Goal: Task Accomplishment & Management: Manage account settings

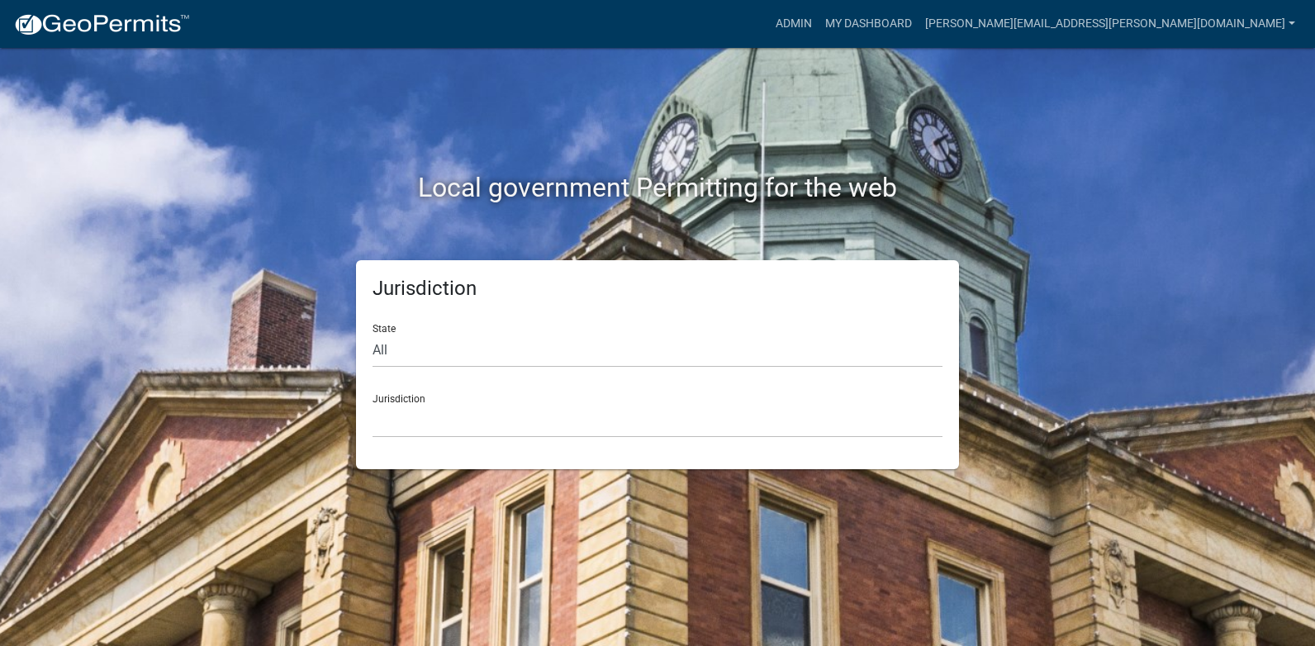
click at [978, 79] on div "Local government Permitting for the web" at bounding box center [658, 153] width 942 height 211
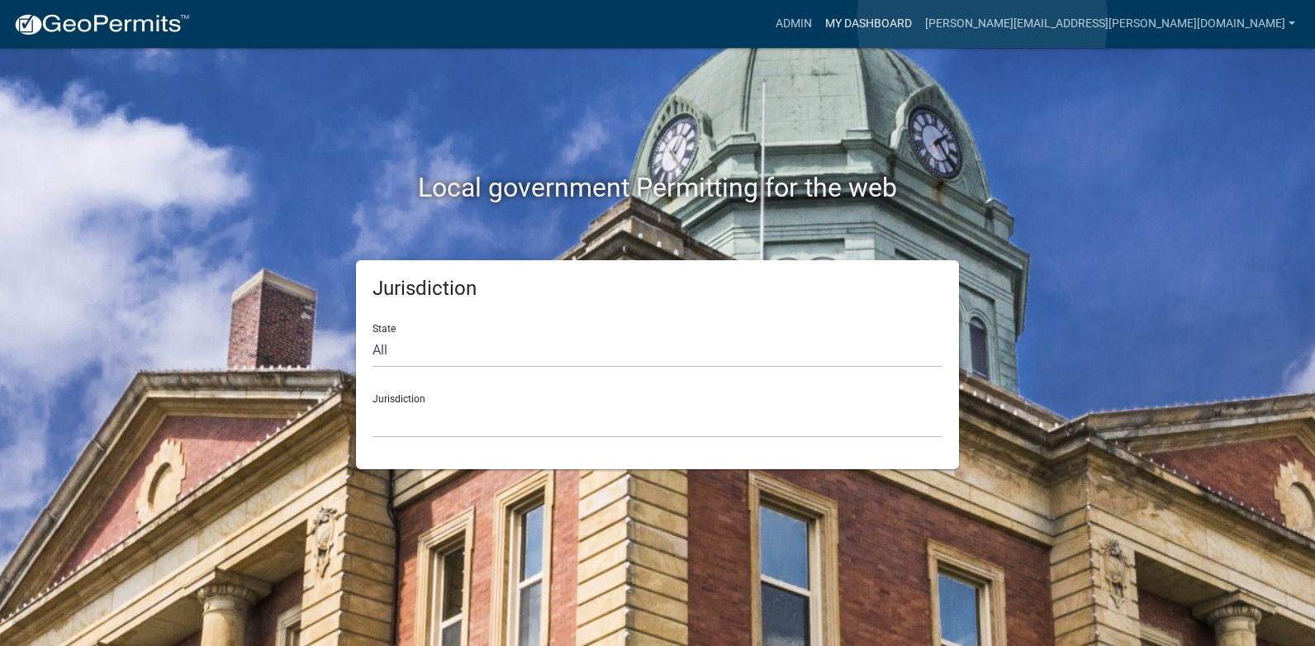
click at [919, 21] on link "My Dashboard" at bounding box center [869, 23] width 100 height 31
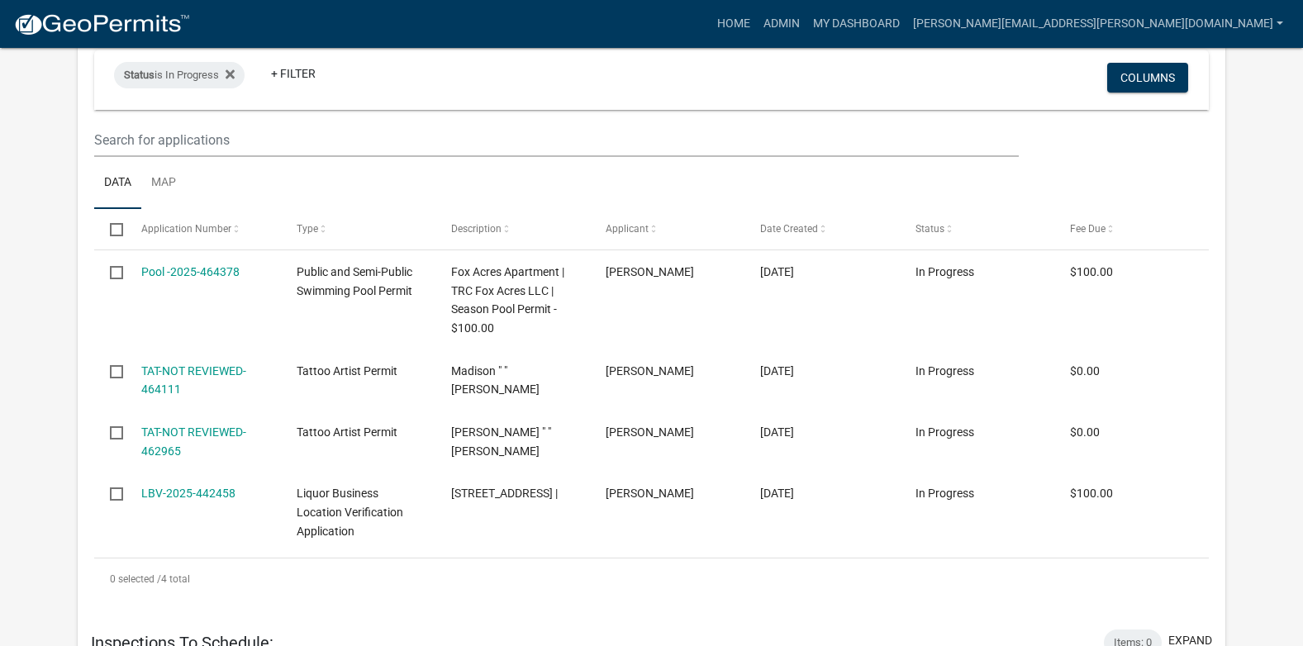
scroll to position [495, 0]
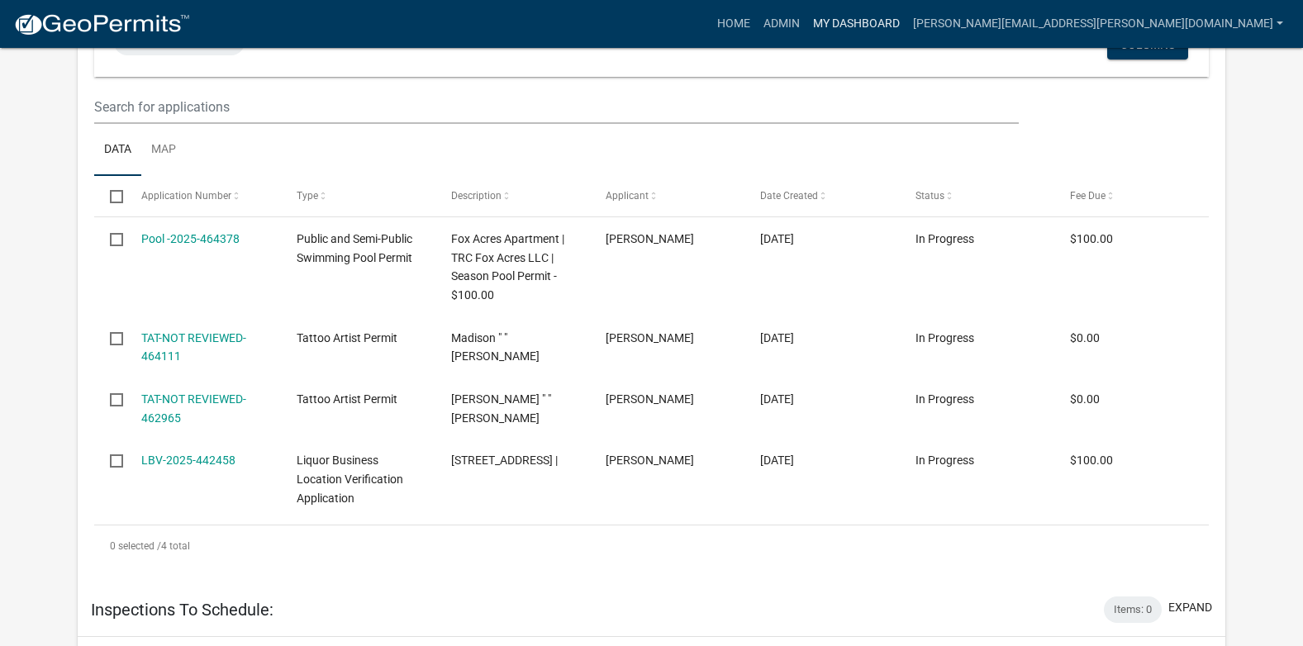
click at [906, 22] on link "My Dashboard" at bounding box center [856, 23] width 100 height 31
click at [757, 25] on link "Home" at bounding box center [733, 23] width 46 height 31
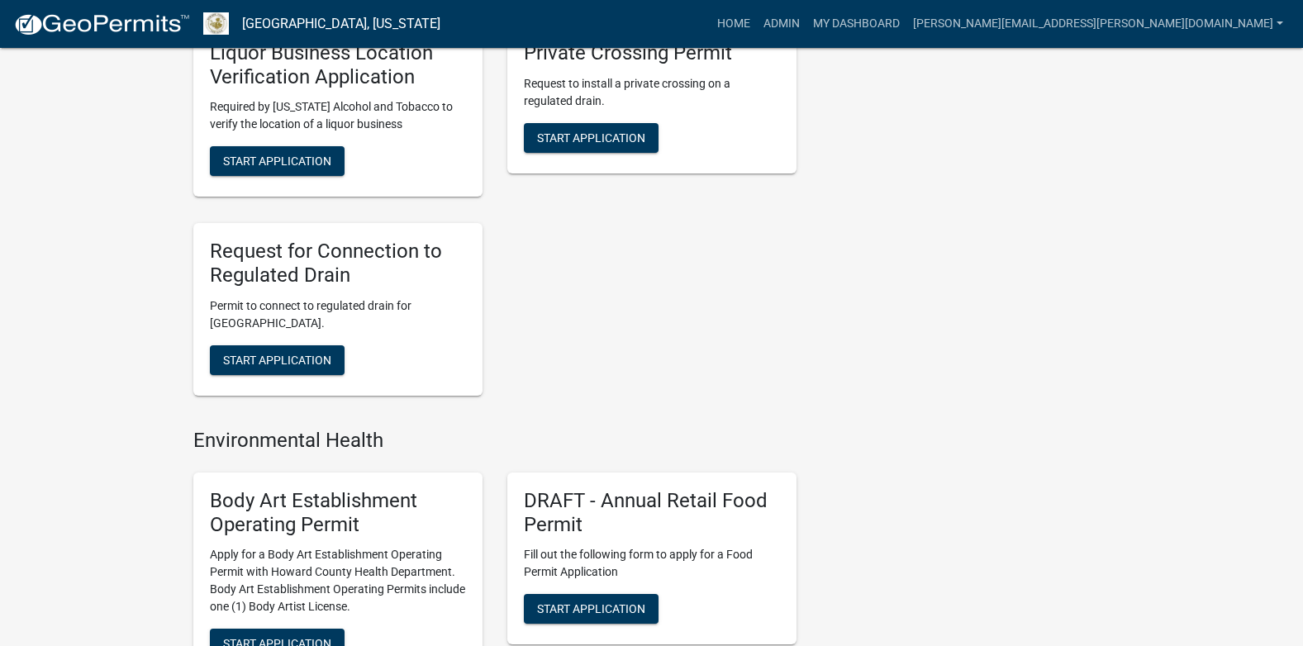
scroll to position [1318, 0]
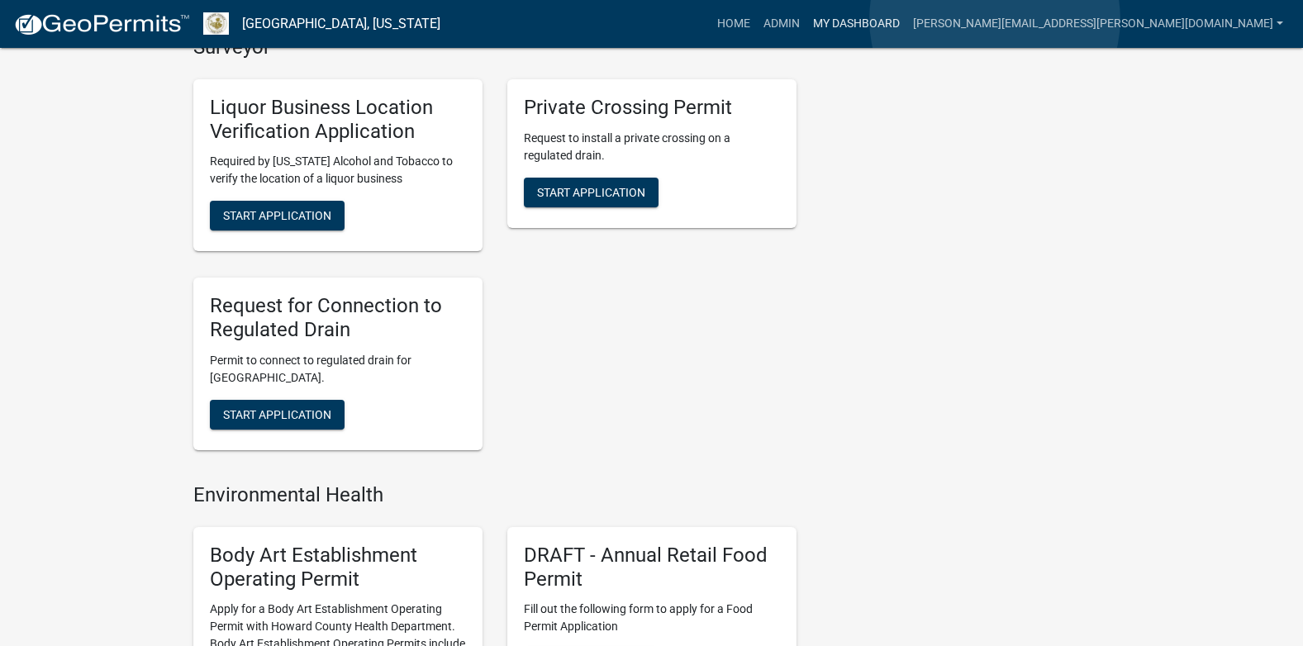
click at [906, 19] on link "My Dashboard" at bounding box center [856, 23] width 100 height 31
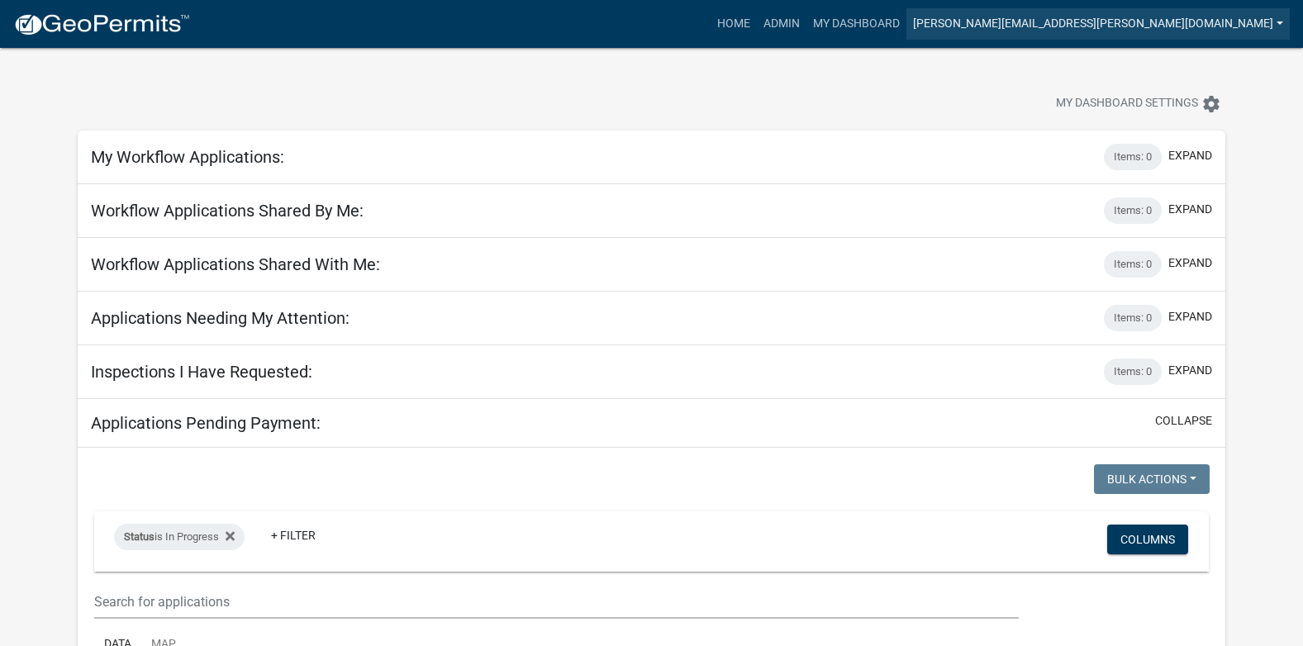
click at [1132, 19] on link "[PERSON_NAME][EMAIL_ADDRESS][PERSON_NAME][DOMAIN_NAME]" at bounding box center [1097, 23] width 383 height 31
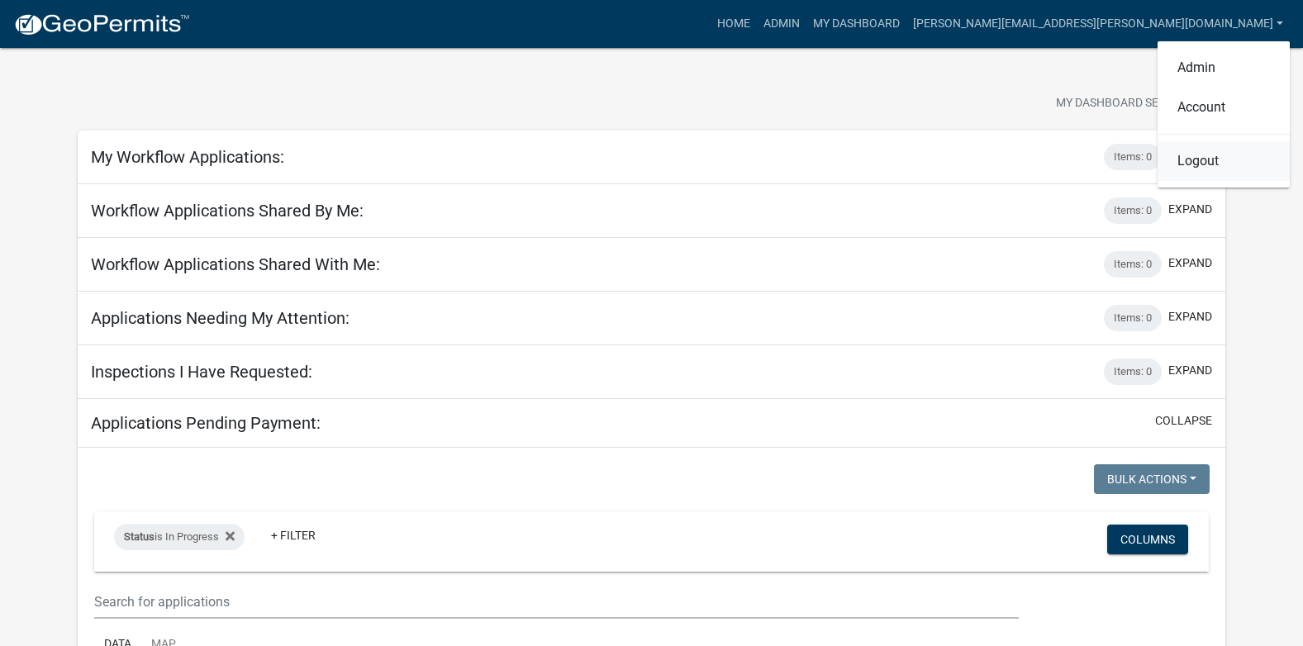
click at [1208, 159] on link "Logout" at bounding box center [1223, 161] width 132 height 40
